Goal: Find specific page/section: Find specific page/section

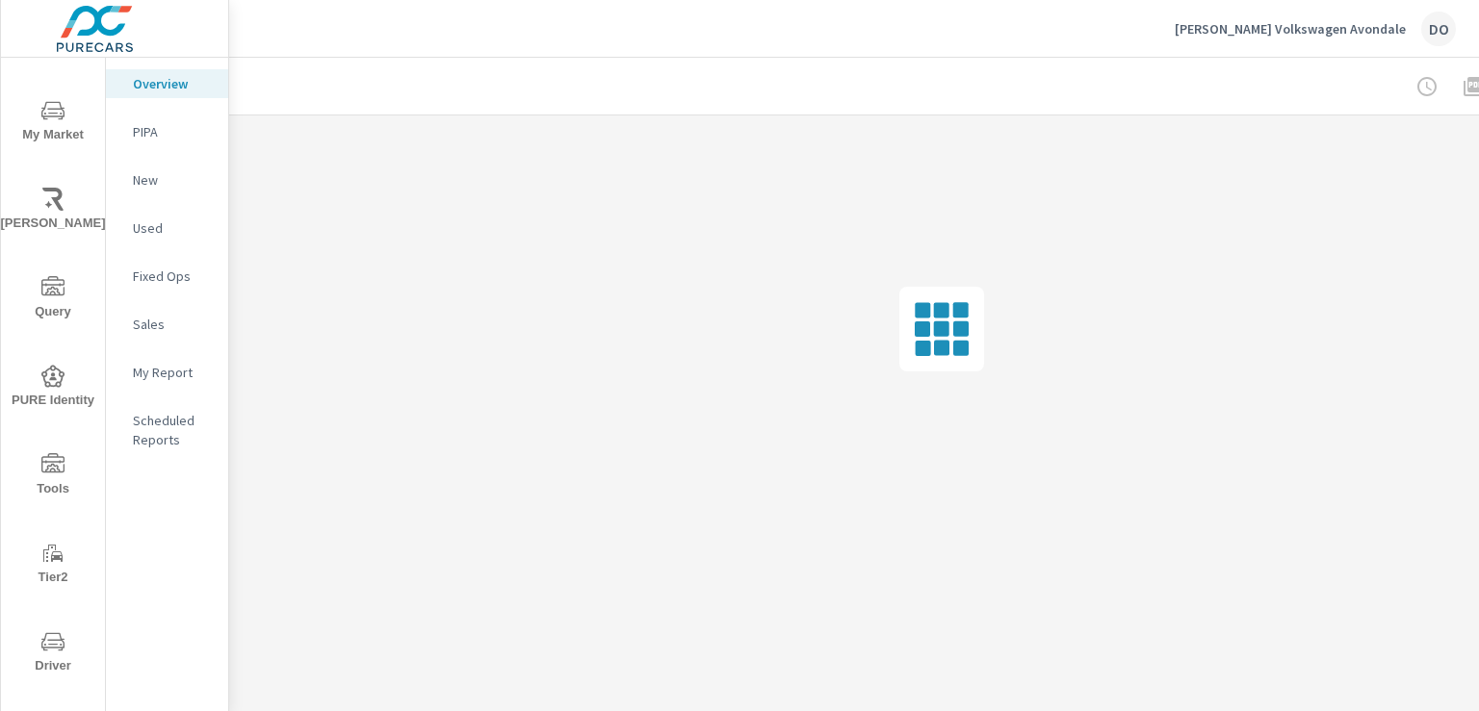
scroll to position [193, 0]
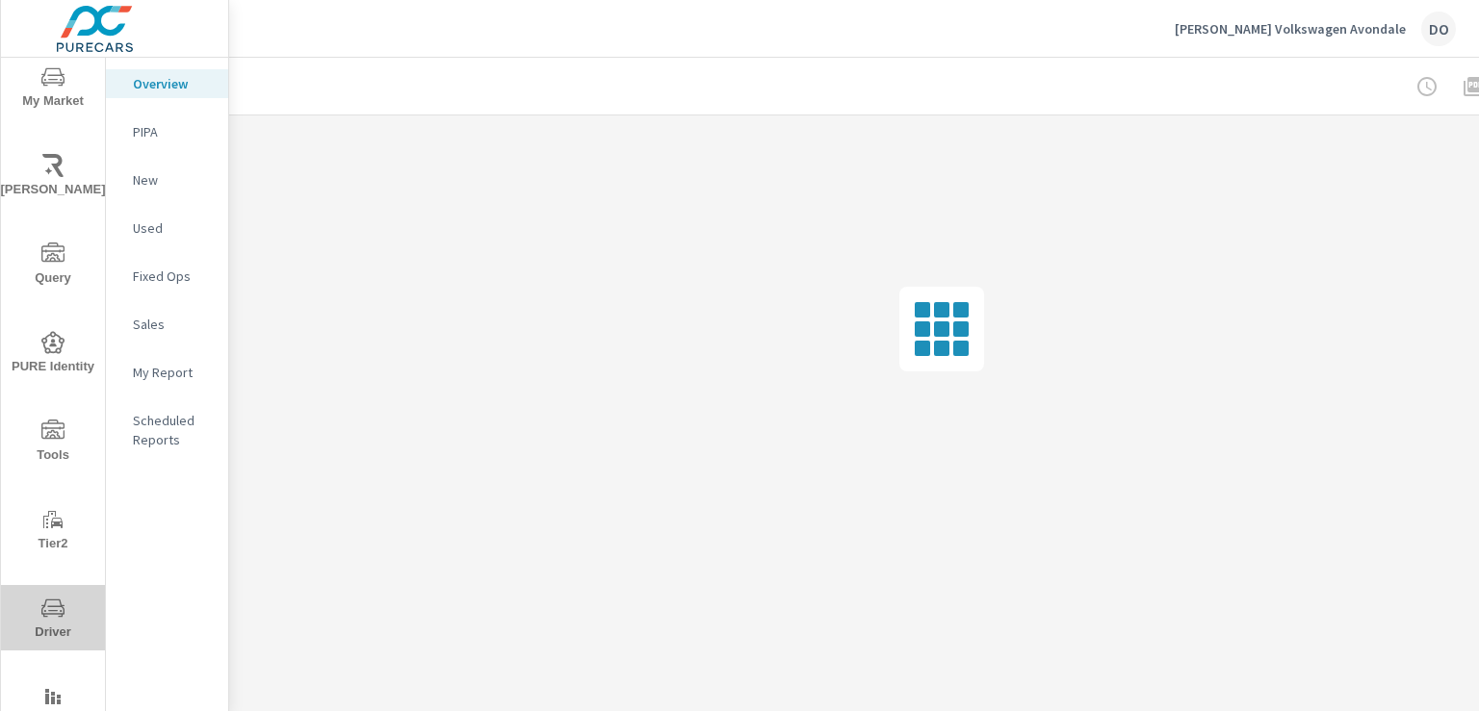
click at [53, 604] on icon "nav menu" at bounding box center [52, 608] width 23 height 23
